Goal: Task Accomplishment & Management: Complete application form

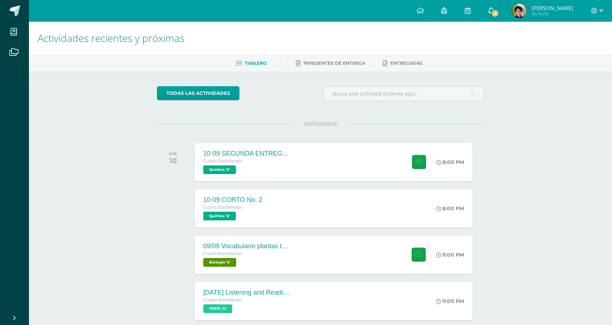
click at [499, 13] on span "4" at bounding box center [495, 13] width 8 height 8
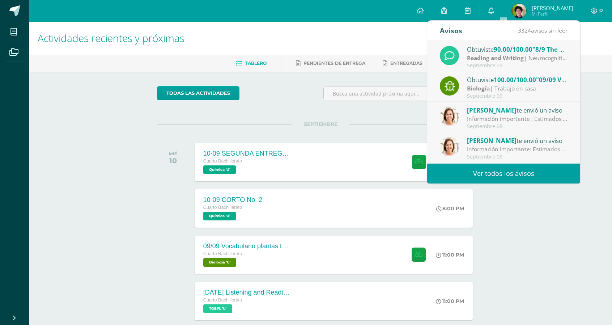
click at [507, 209] on div "Actividades recientes y próximas Tablero Pendientes de entrega Entregadas todas…" at bounding box center [320, 240] width 583 height 437
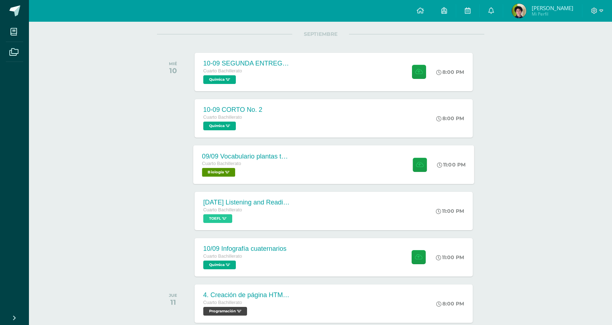
scroll to position [90, 0]
click at [302, 156] on div "09/09 Vocabulario plantas terrestres Cuarto Bachillerato Biología 'U' 11:00 PM …" at bounding box center [333, 164] width 281 height 39
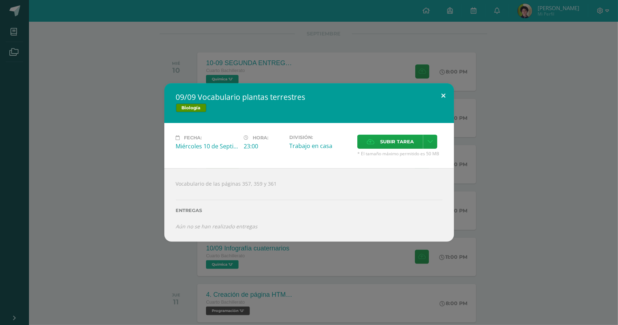
click at [442, 93] on button at bounding box center [443, 95] width 21 height 25
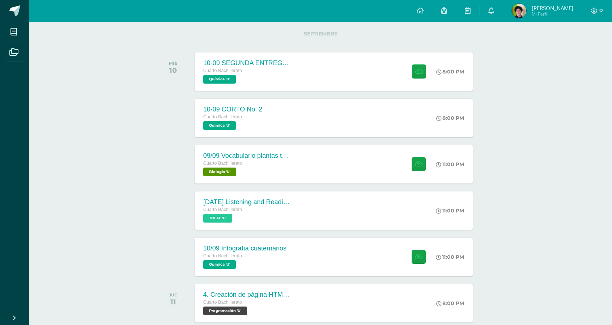
click at [368, 86] on div "10-09 SEGUNDA ENTREGA DE GUÍA Cuarto Bachillerato Química 'U' 8:00 PM 10-09 SEG…" at bounding box center [334, 71] width 278 height 38
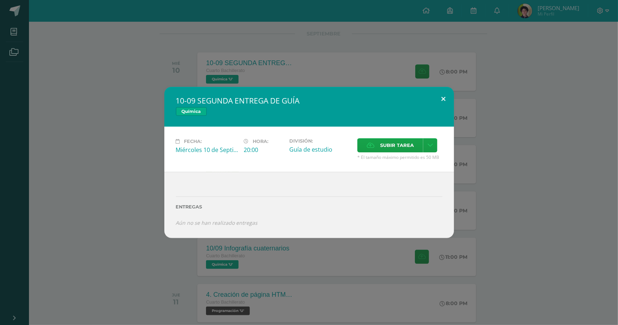
click at [444, 98] on button at bounding box center [443, 99] width 21 height 25
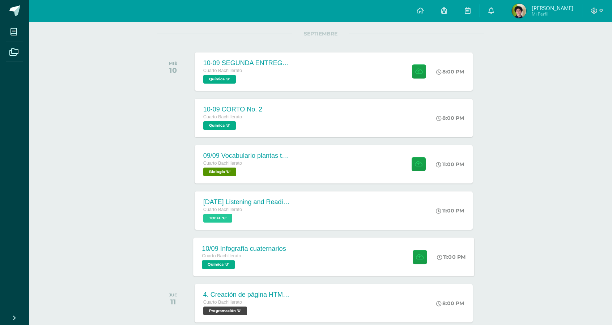
click at [308, 268] on div "10/09 Infografía cuaternarios Cuarto Bachillerato Química 'U' 11:00 PM [DATE] I…" at bounding box center [333, 256] width 281 height 39
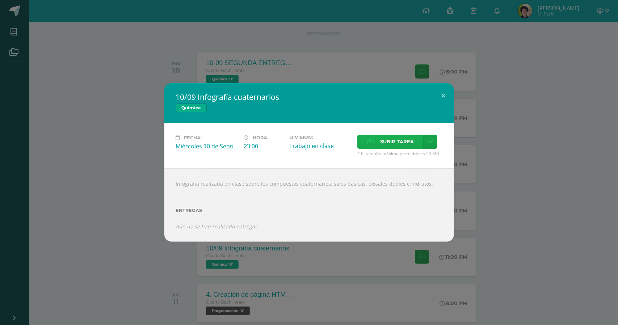
click at [381, 144] on span "Subir tarea" at bounding box center [397, 141] width 34 height 13
click at [0, 0] on input "Subir tarea" at bounding box center [0, 0] width 0 height 0
click at [406, 141] on span "Subir tarea" at bounding box center [397, 141] width 34 height 13
click at [0, 0] on input "Subir tarea" at bounding box center [0, 0] width 0 height 0
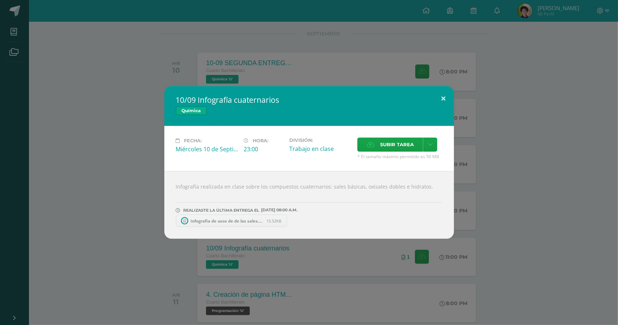
click at [445, 93] on button at bounding box center [443, 98] width 21 height 25
